Goal: Navigation & Orientation: Go to known website

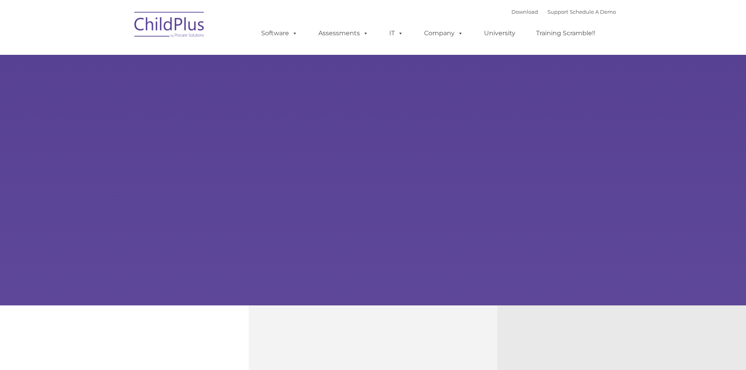
type input ""
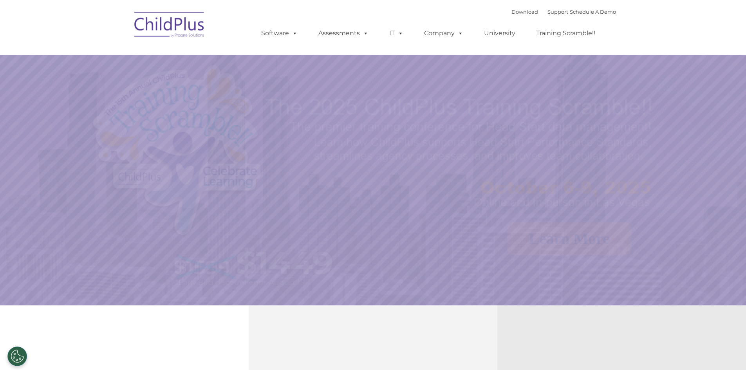
select select "MEDIUM"
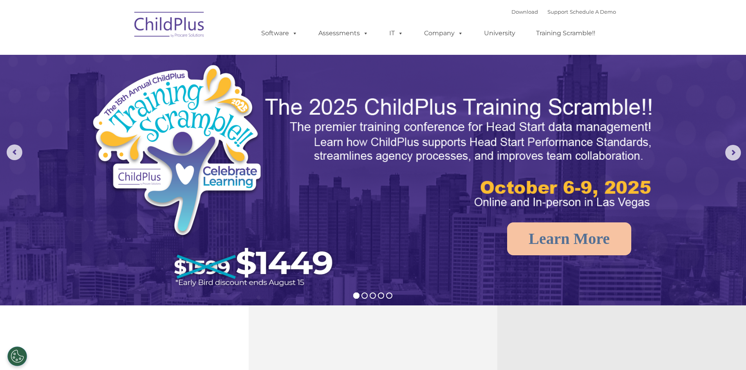
click at [173, 28] on img at bounding box center [169, 25] width 78 height 39
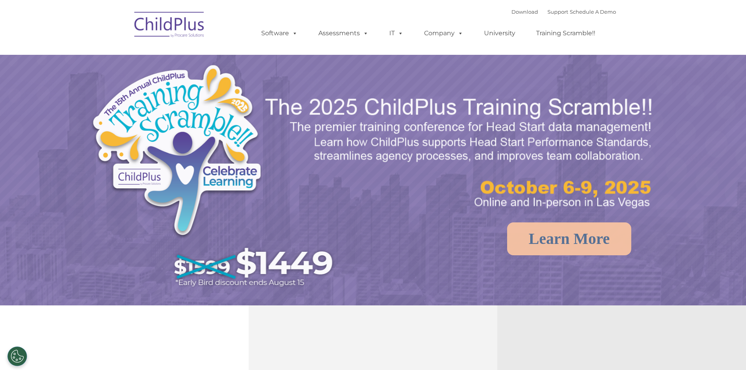
select select "MEDIUM"
